Goal: Task Accomplishment & Management: Manage account settings

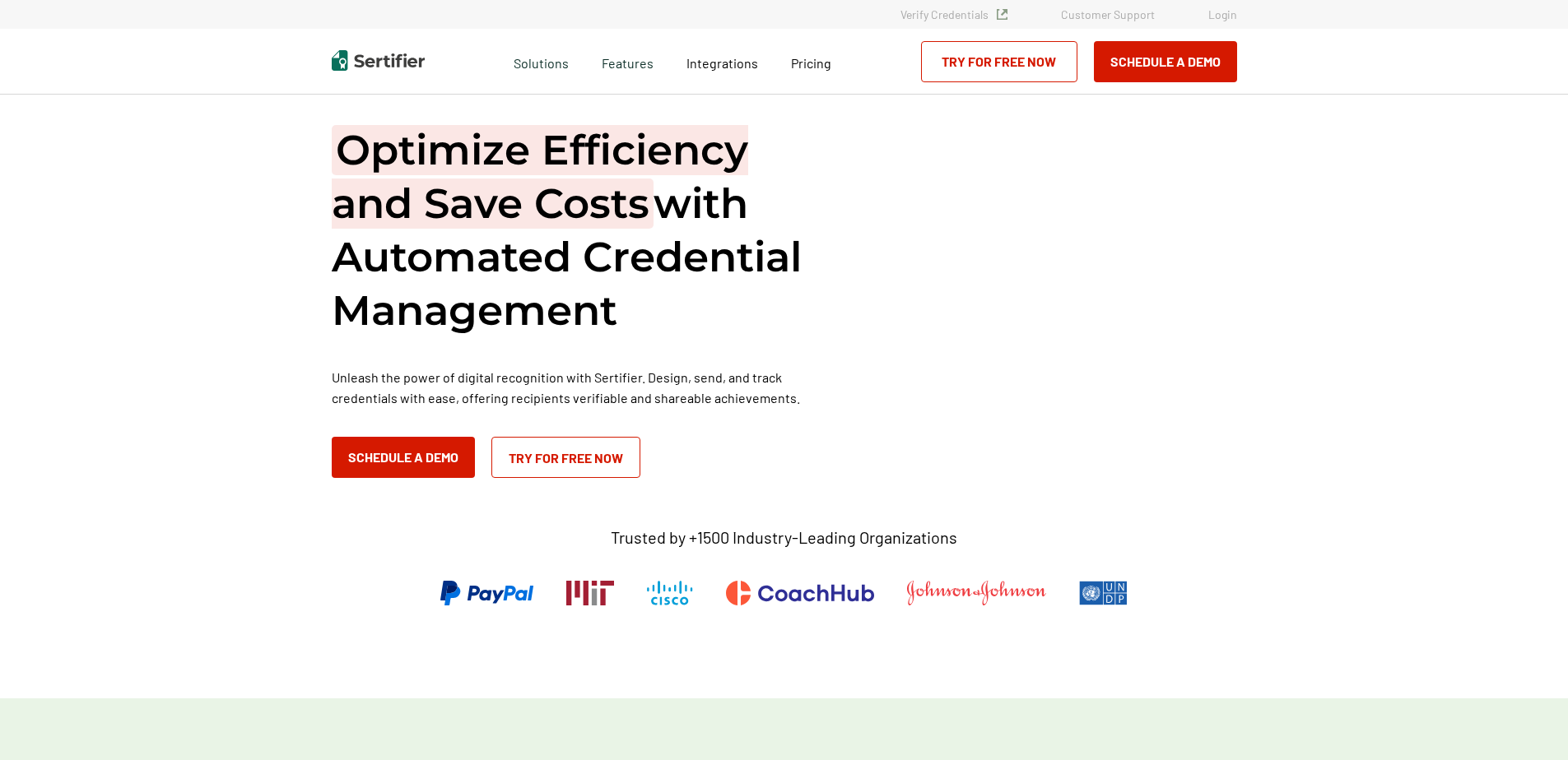
click at [1223, 15] on link "Login" at bounding box center [1222, 14] width 29 height 14
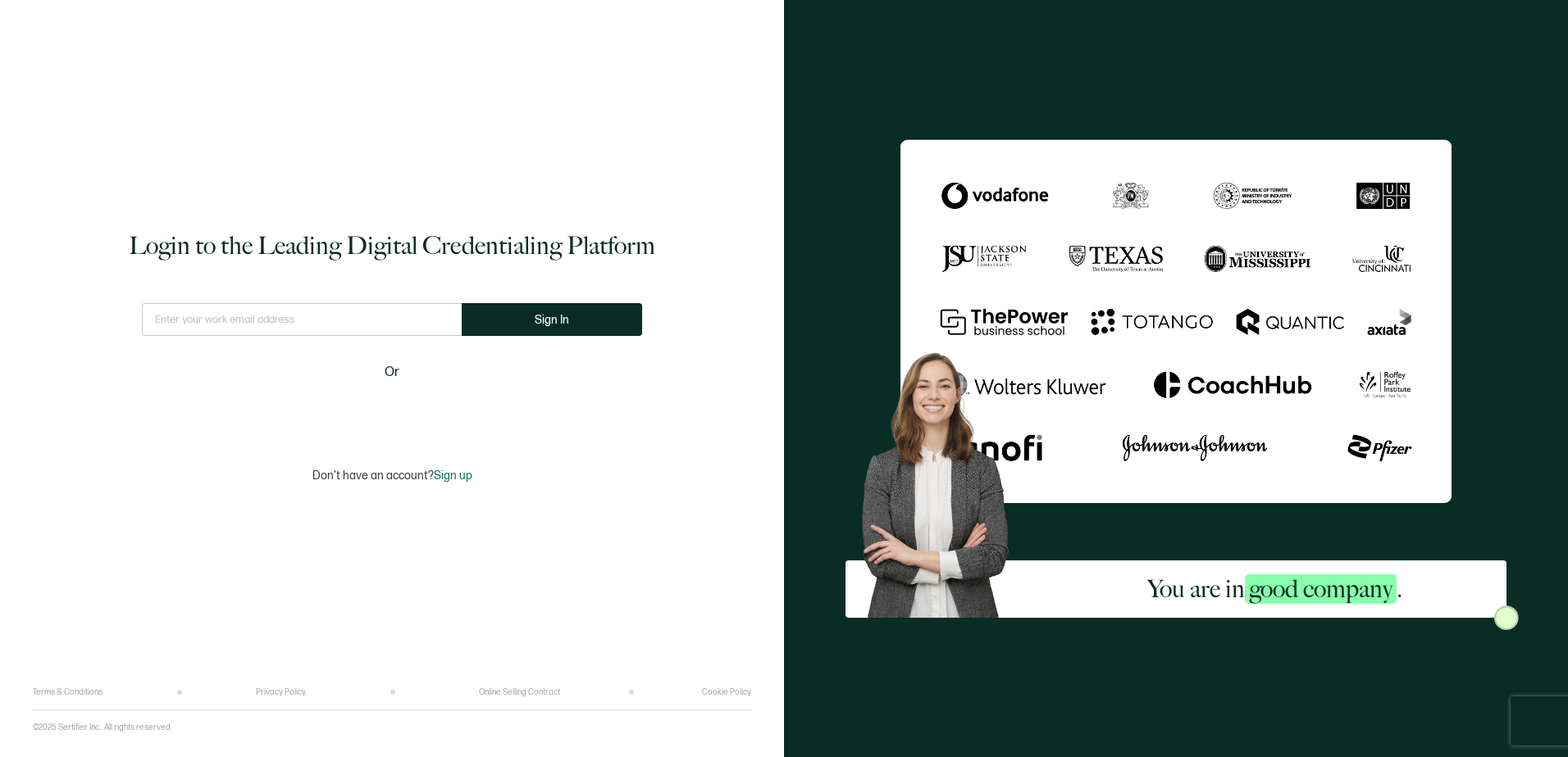
click at [330, 320] on input "text" at bounding box center [301, 319] width 320 height 33
type input "[PERSON_NAME][EMAIL_ADDRESS][PERSON_NAME][DOMAIN_NAME]"
click at [562, 314] on span "Sign In" at bounding box center [559, 319] width 34 height 12
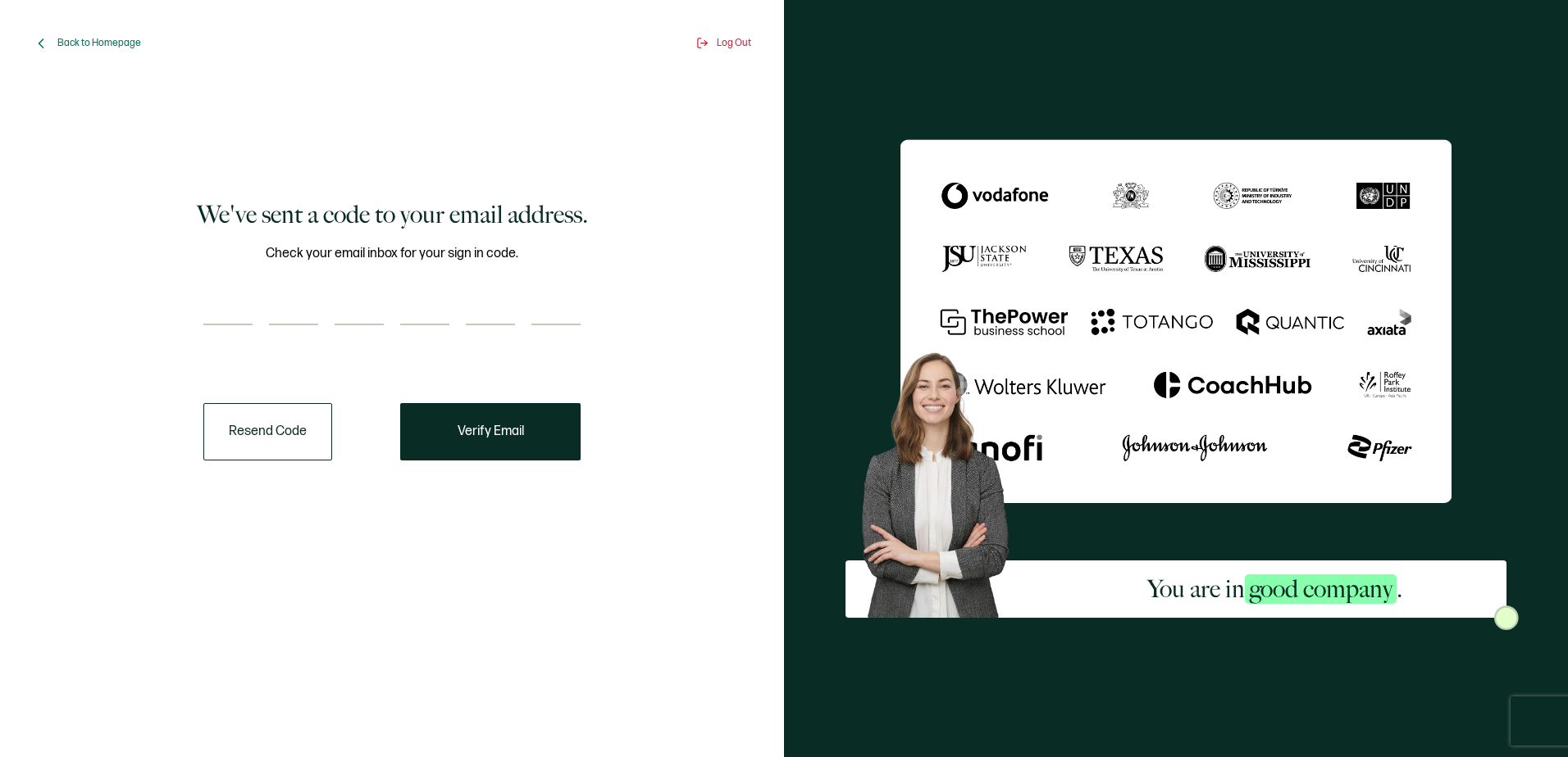
click at [219, 303] on input "number" at bounding box center [228, 309] width 49 height 33
paste input "5"
type input "5"
type input "2"
type input "7"
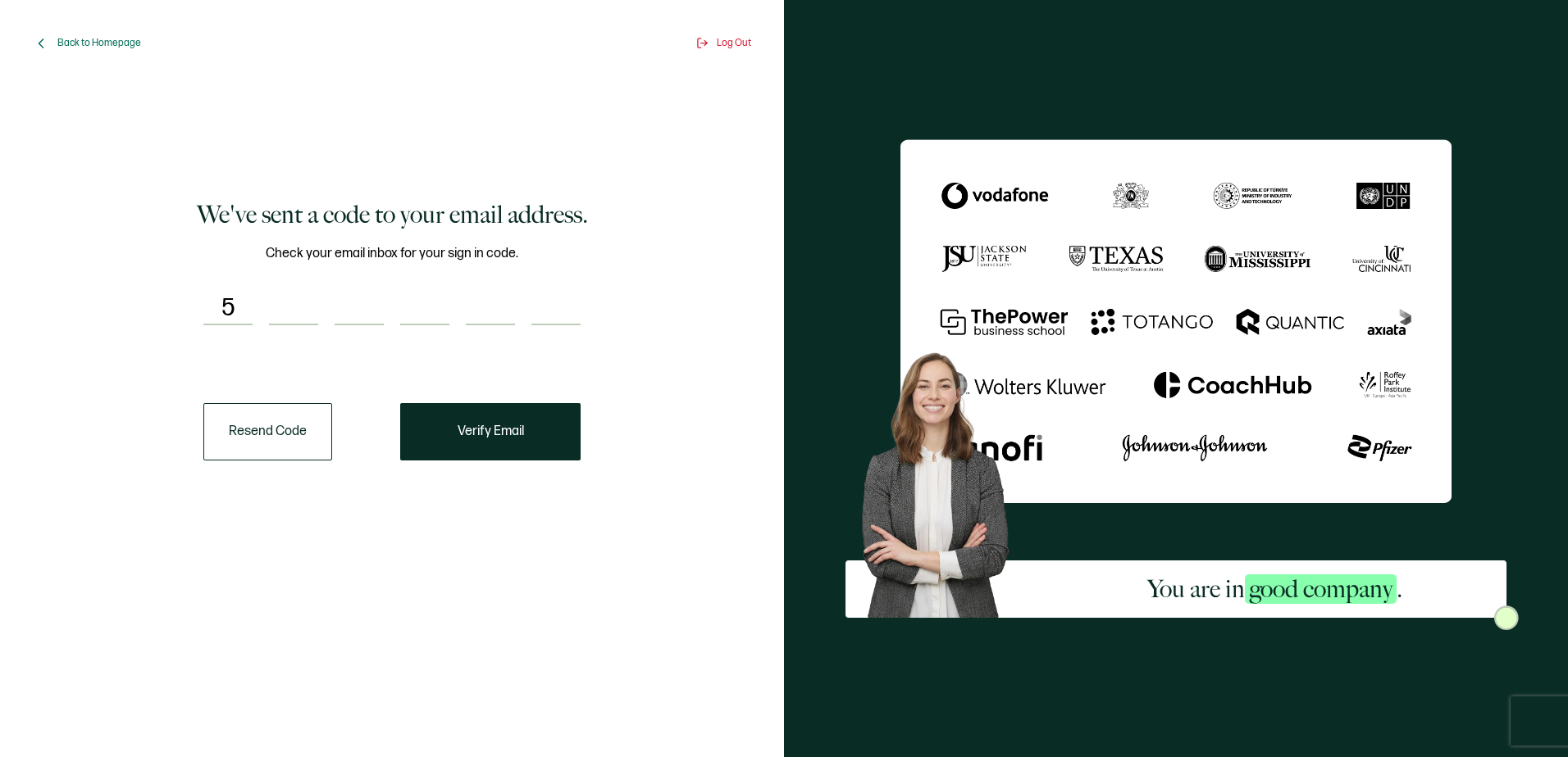
type input "9"
type input "0"
type input "3"
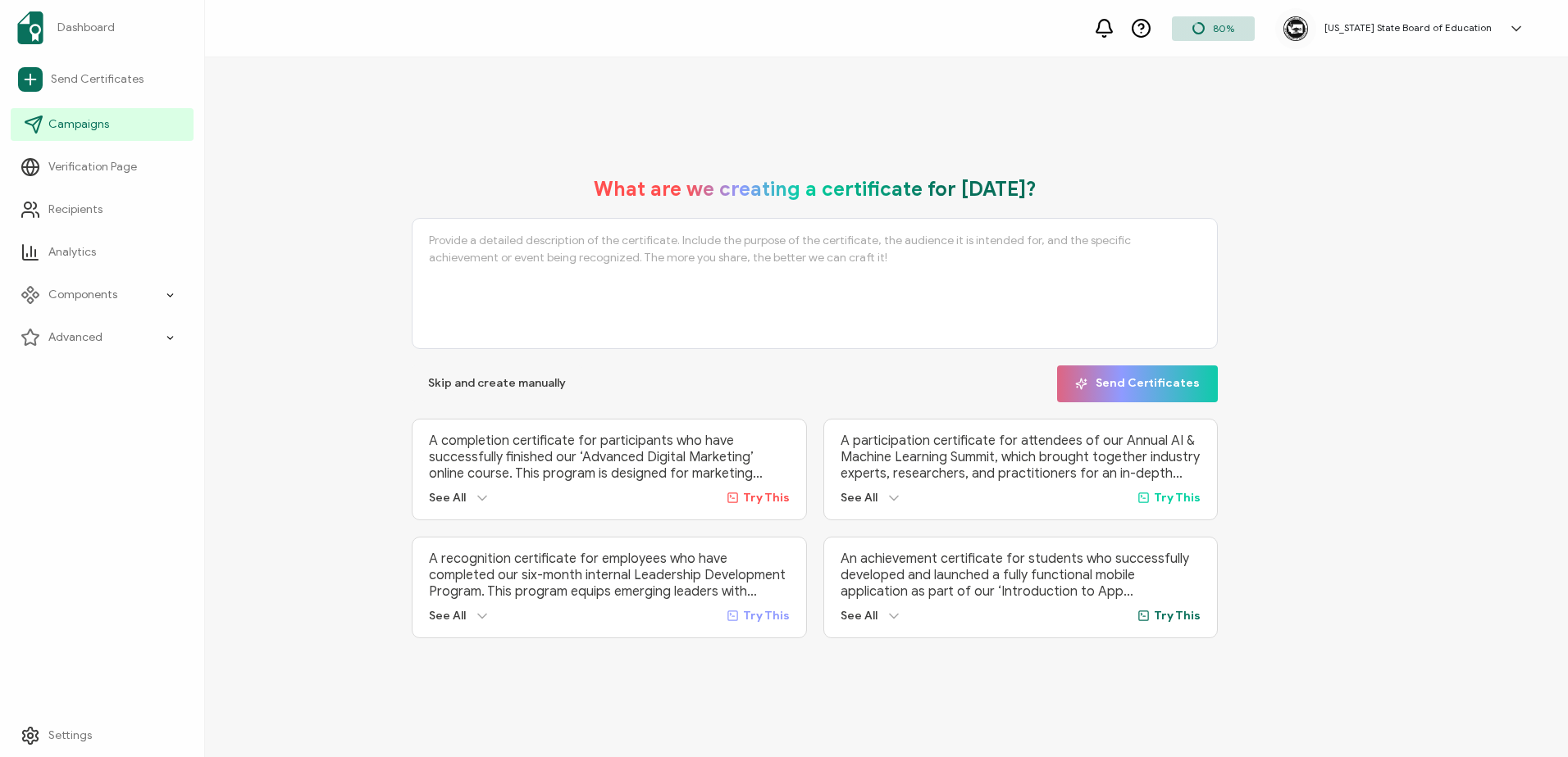
click at [70, 126] on span "Campaigns" at bounding box center [79, 125] width 61 height 16
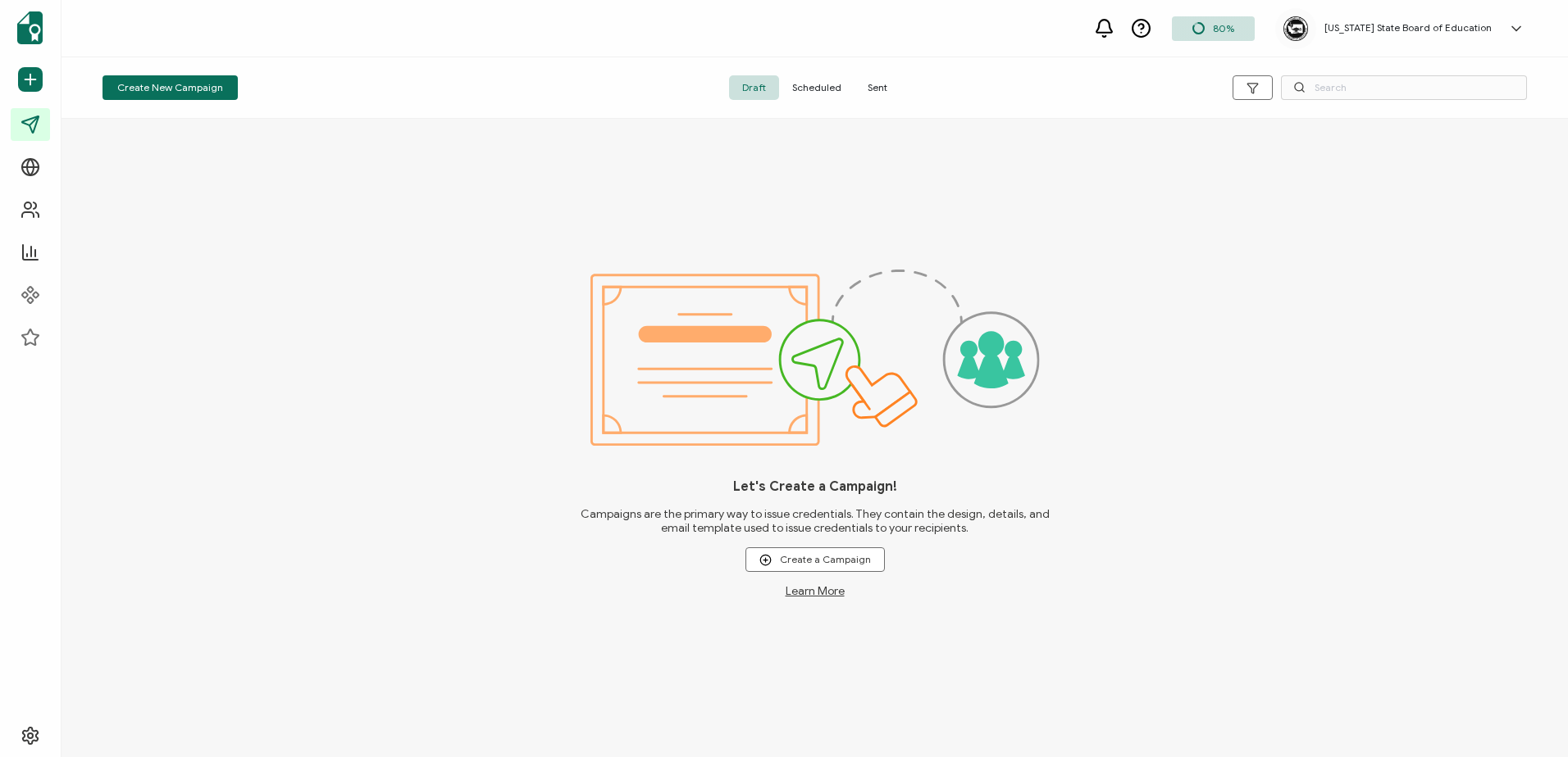
click at [816, 80] on span "Scheduled" at bounding box center [816, 88] width 76 height 25
click at [867, 86] on span "Sent" at bounding box center [877, 88] width 46 height 25
click at [876, 80] on span "Sent" at bounding box center [877, 88] width 46 height 25
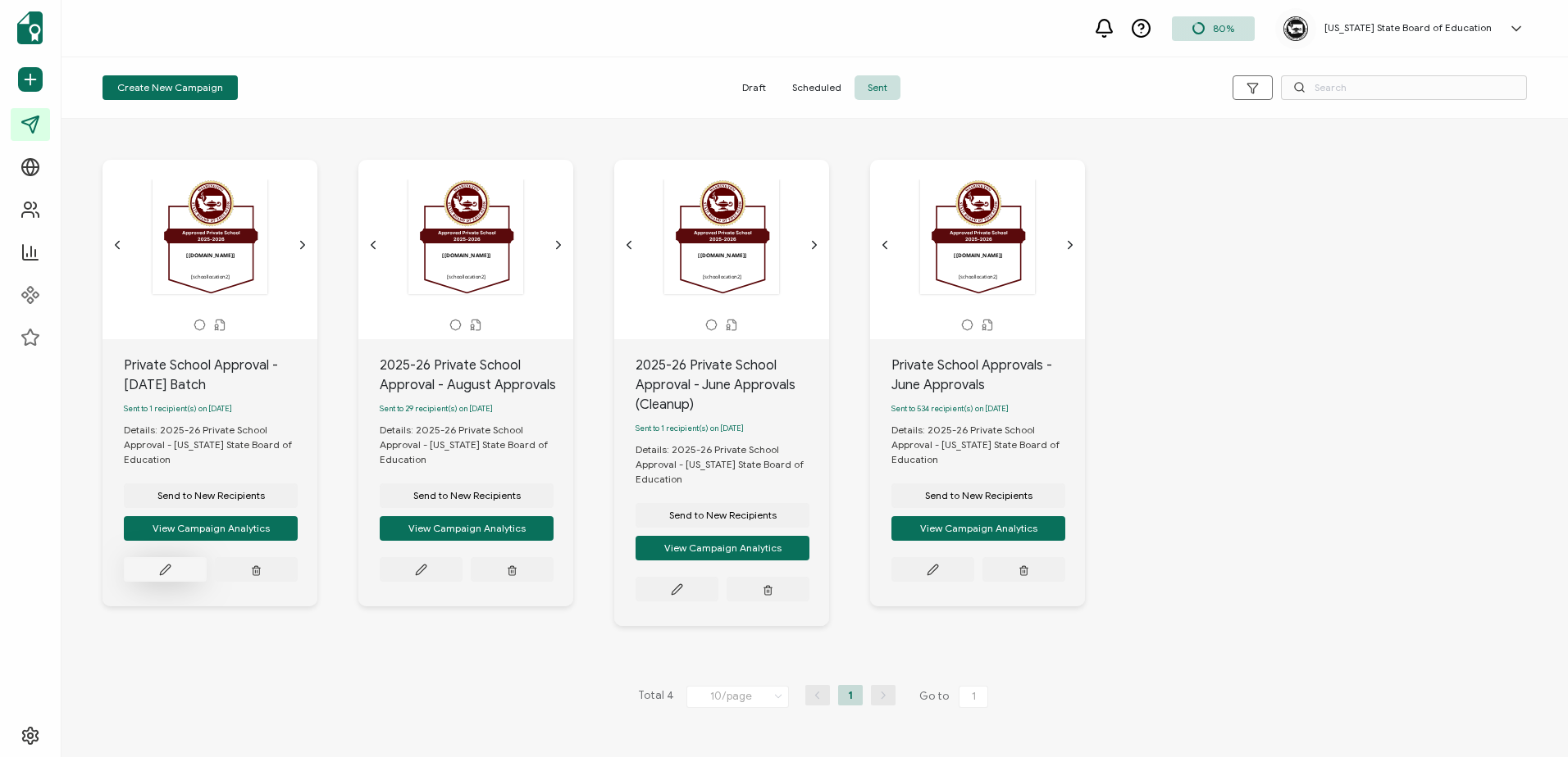
click at [172, 566] on button at bounding box center [165, 570] width 83 height 25
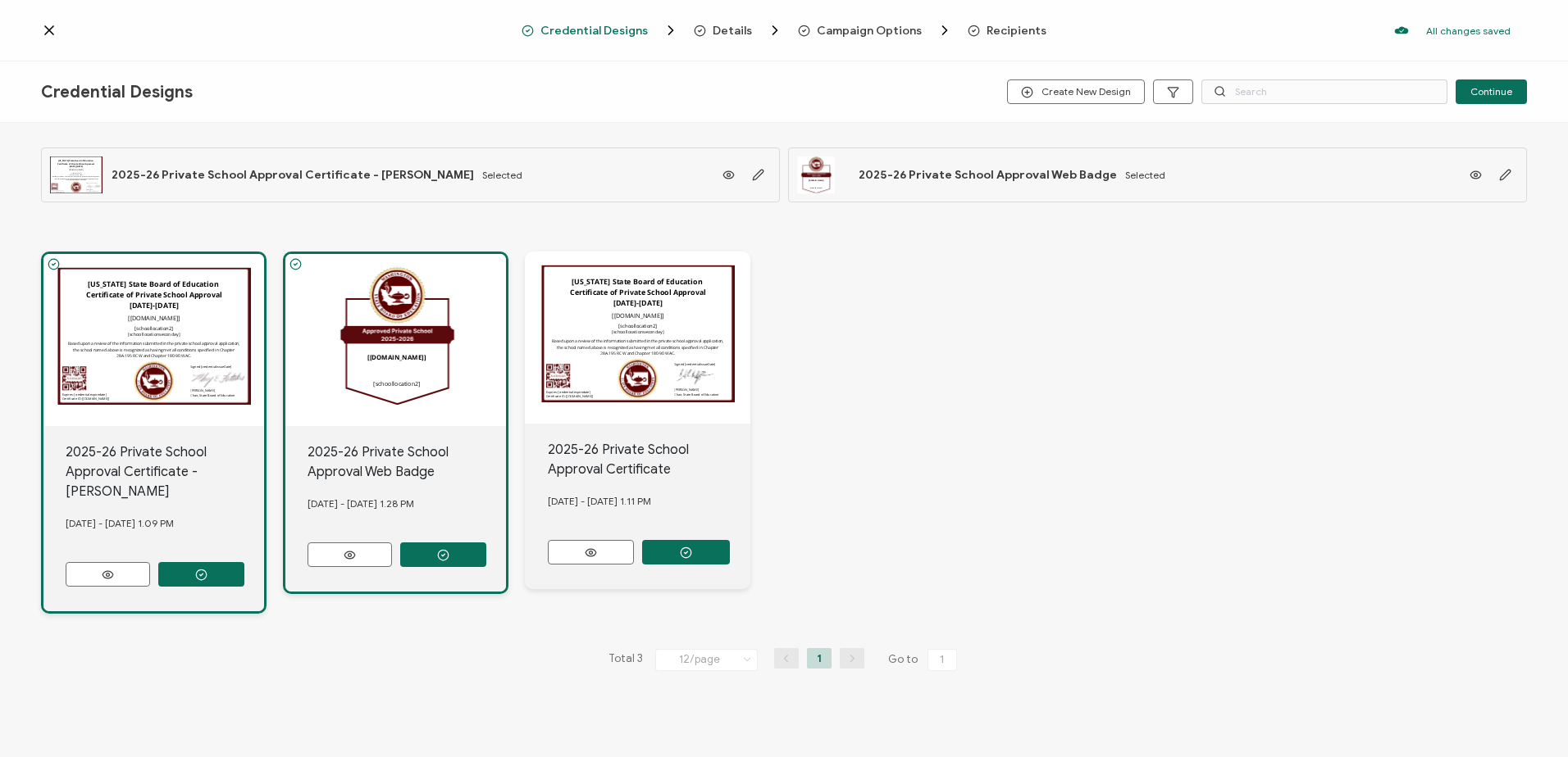
click at [46, 30] on icon at bounding box center [49, 30] width 16 height 16
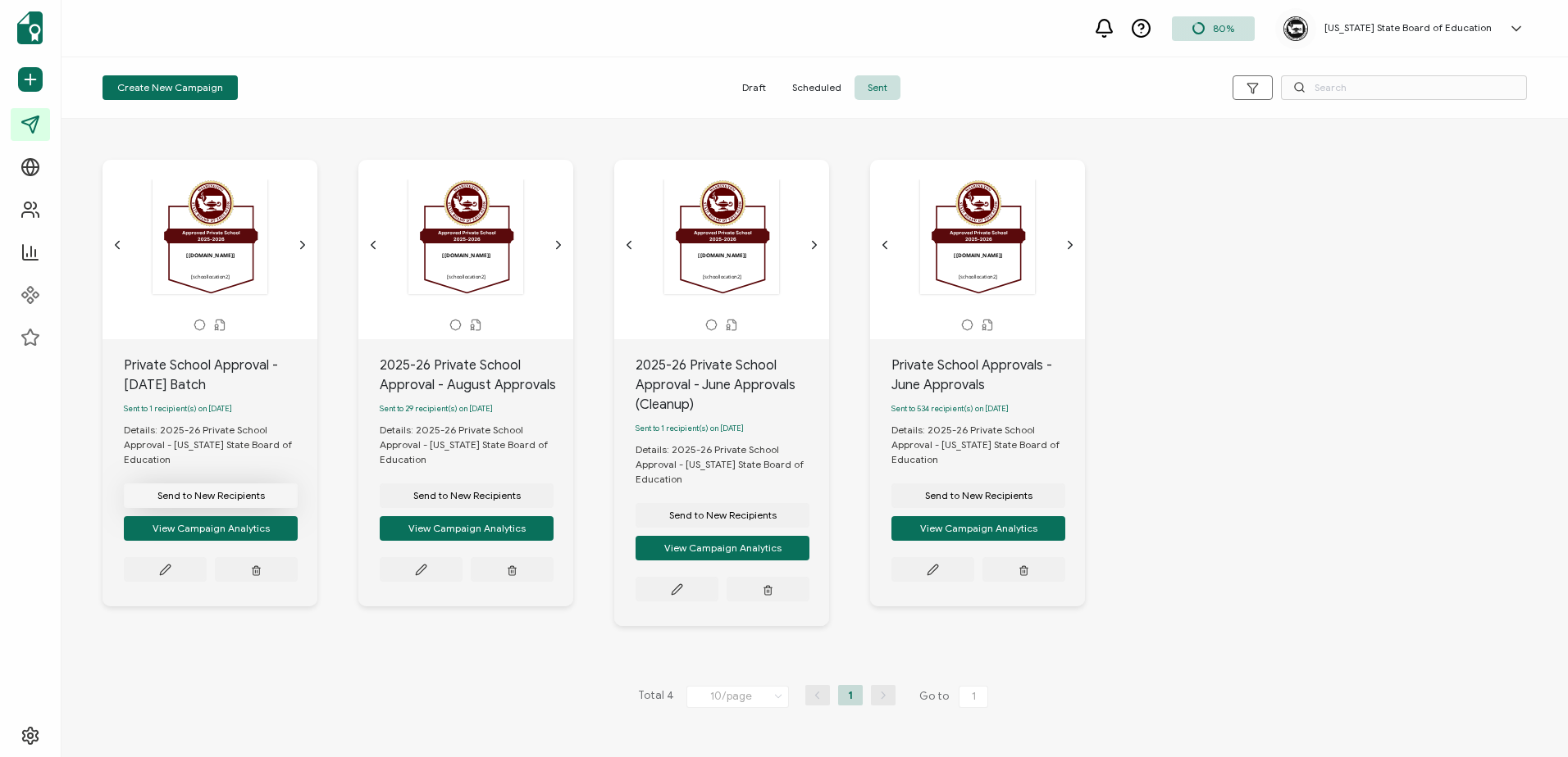
click at [230, 497] on span "Send to New Recipients" at bounding box center [211, 496] width 108 height 10
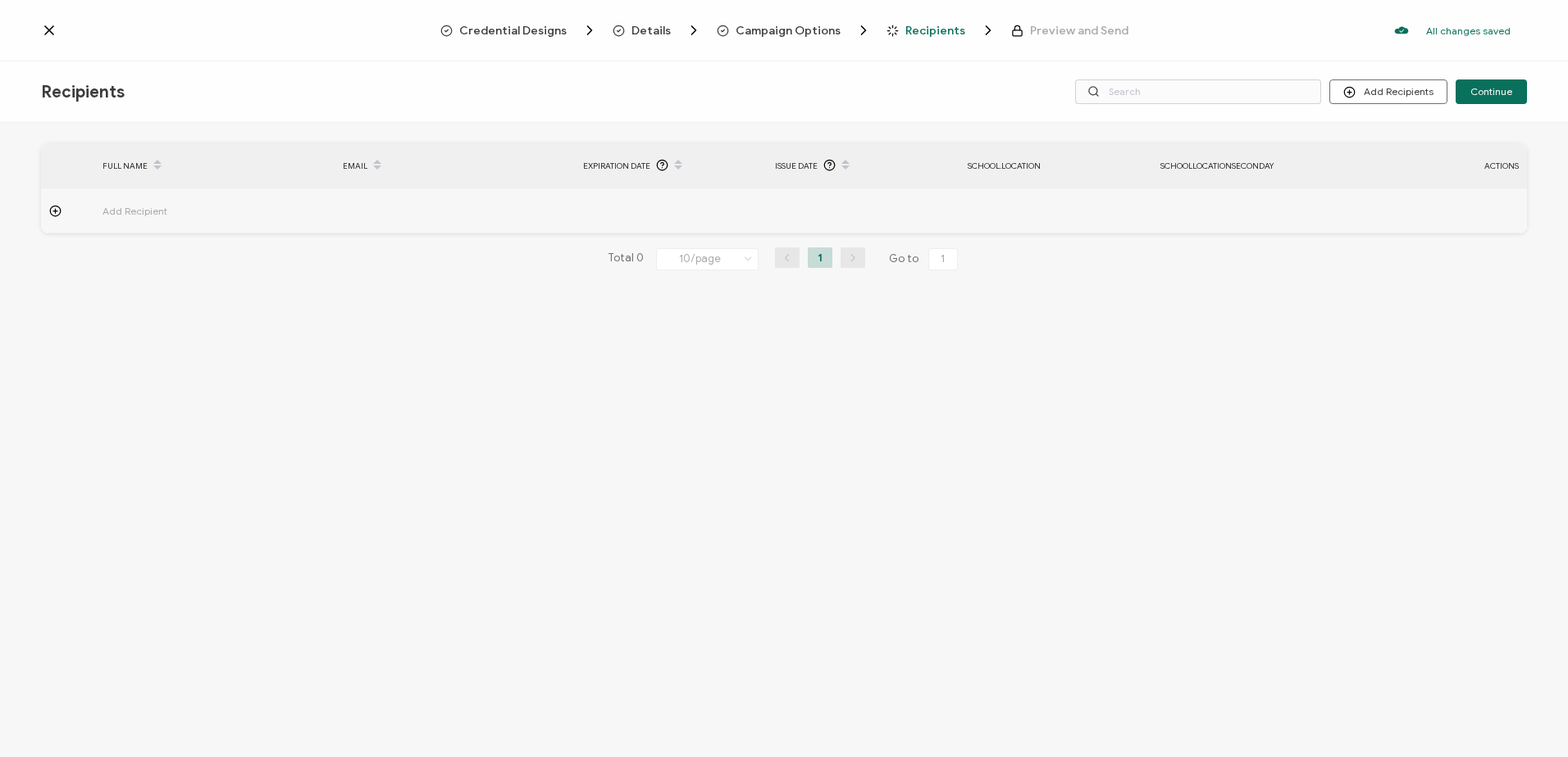
click at [778, 28] on span "Campaign Options" at bounding box center [788, 30] width 105 height 12
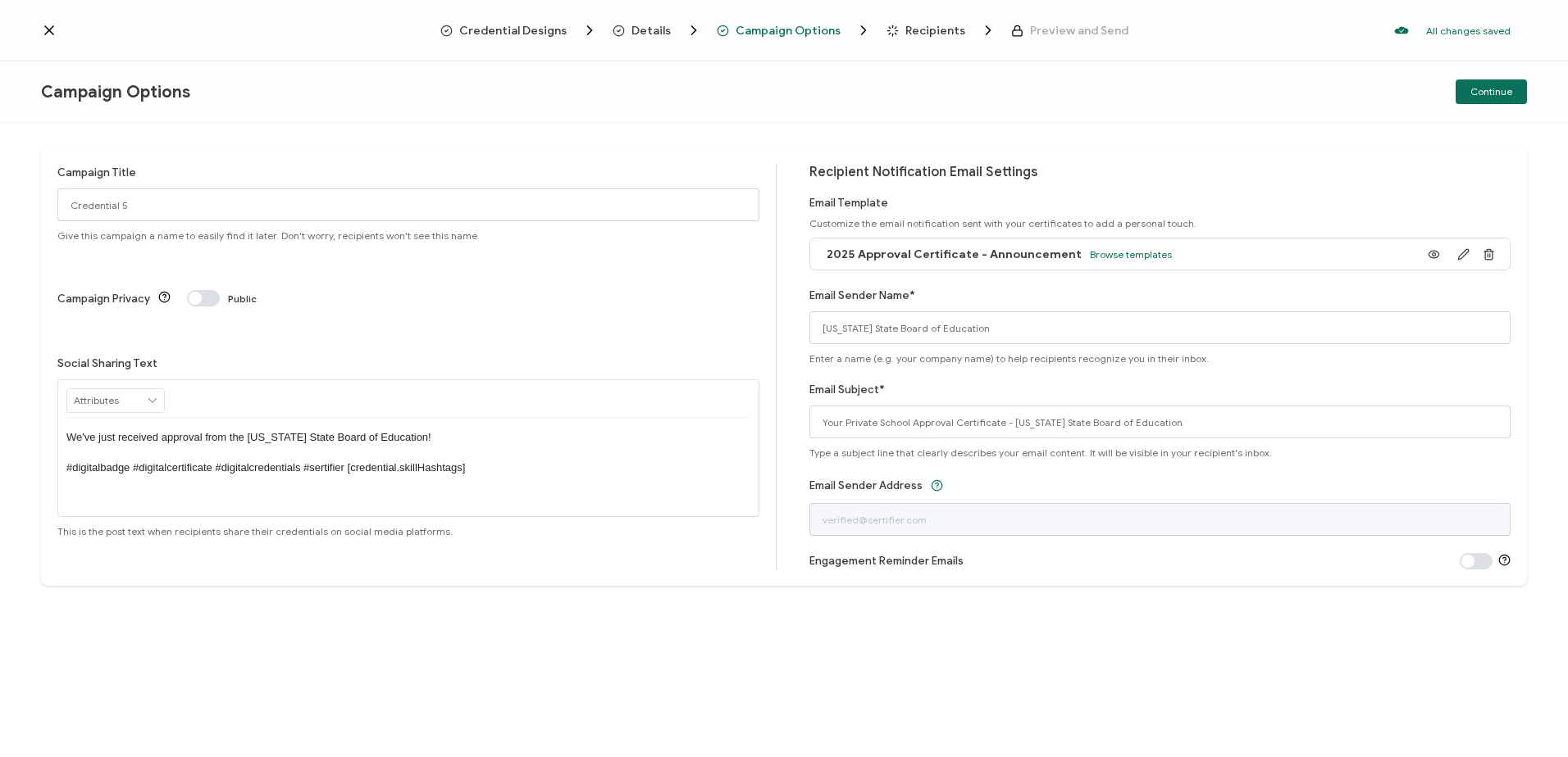
click at [774, 33] on span "Campaign Options" at bounding box center [788, 30] width 105 height 12
